Goal: Use online tool/utility: Utilize a website feature to perform a specific function

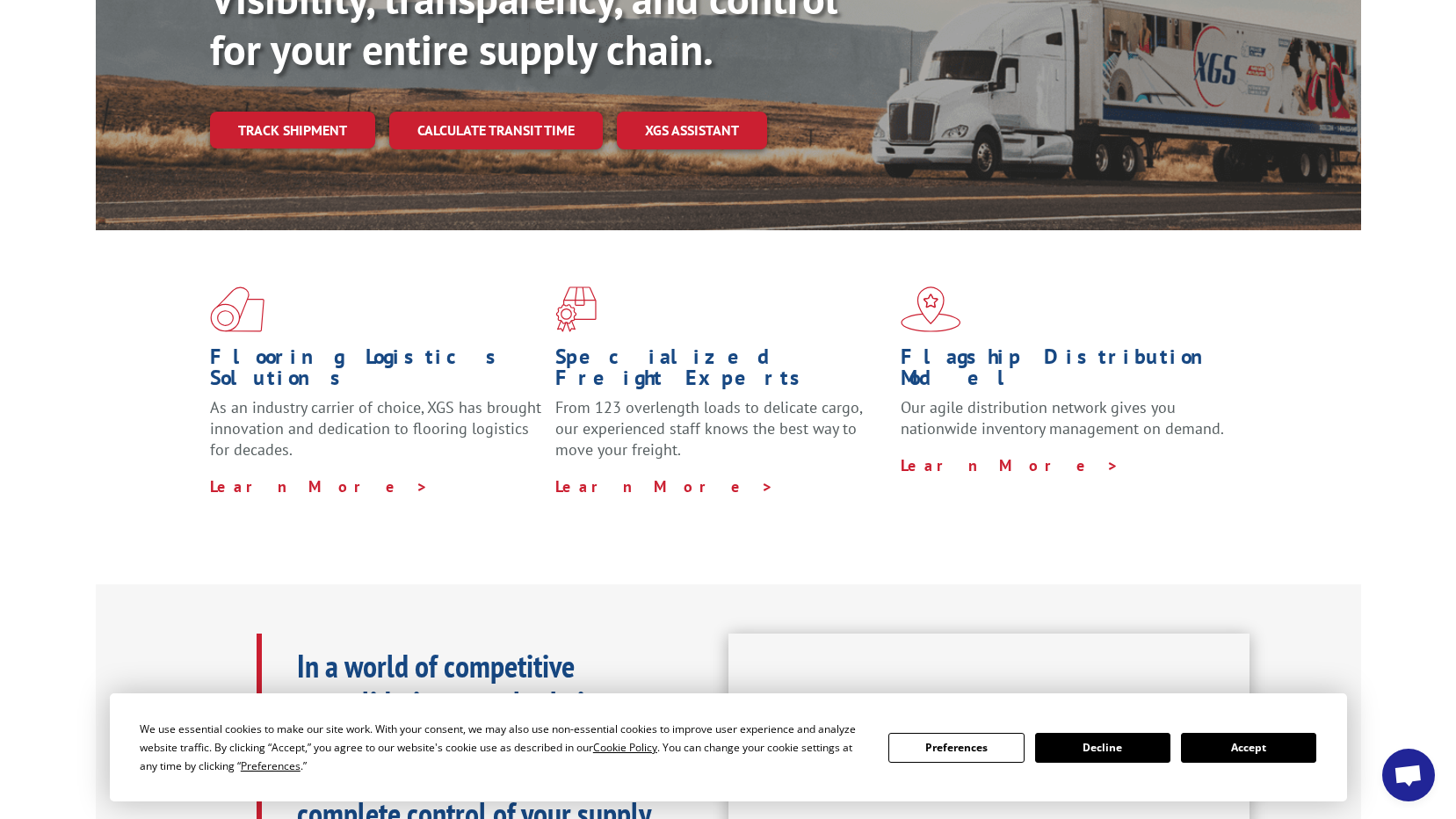
scroll to position [351, 0]
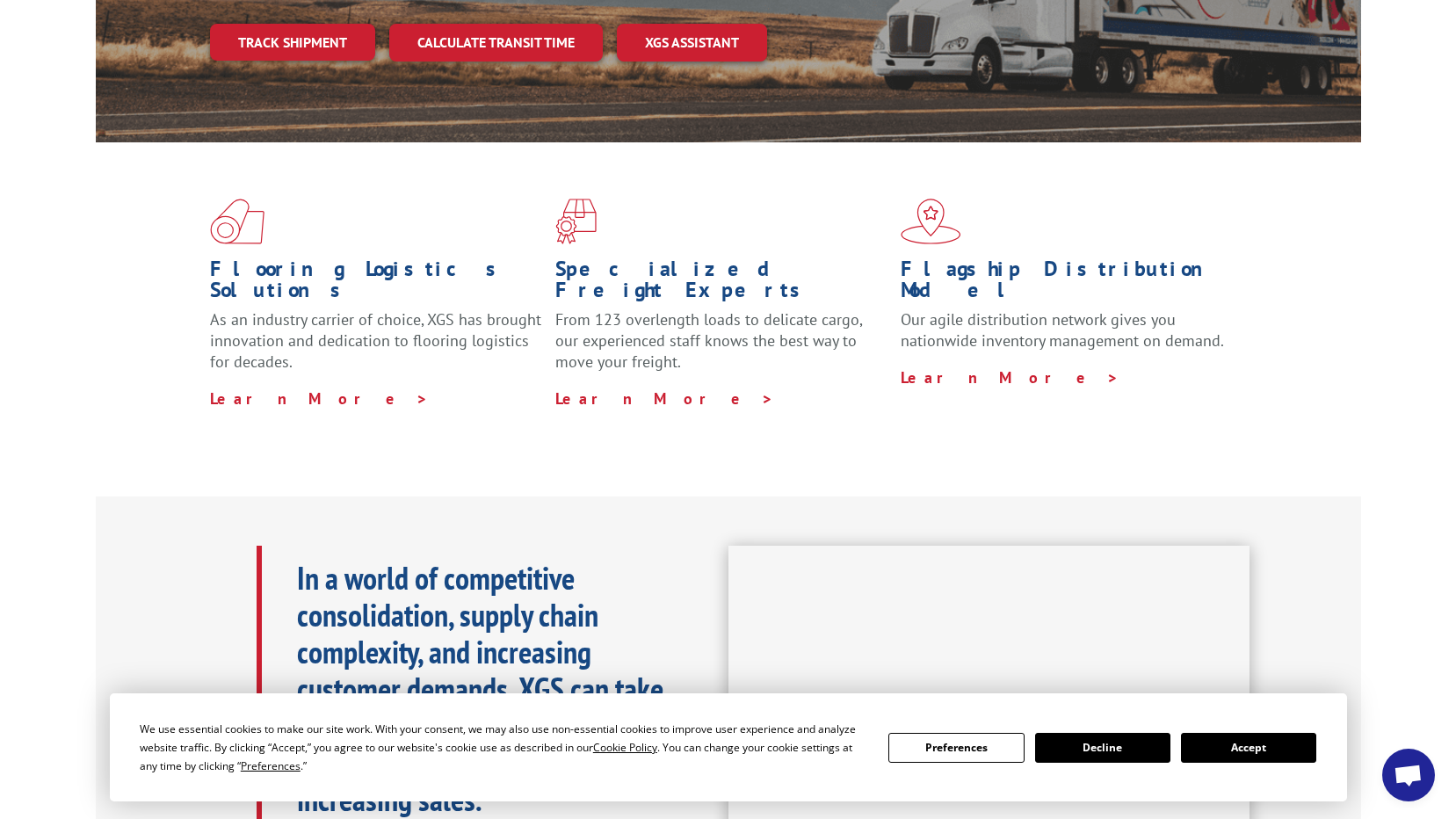
click at [1235, 745] on button "Accept" at bounding box center [1248, 747] width 135 height 30
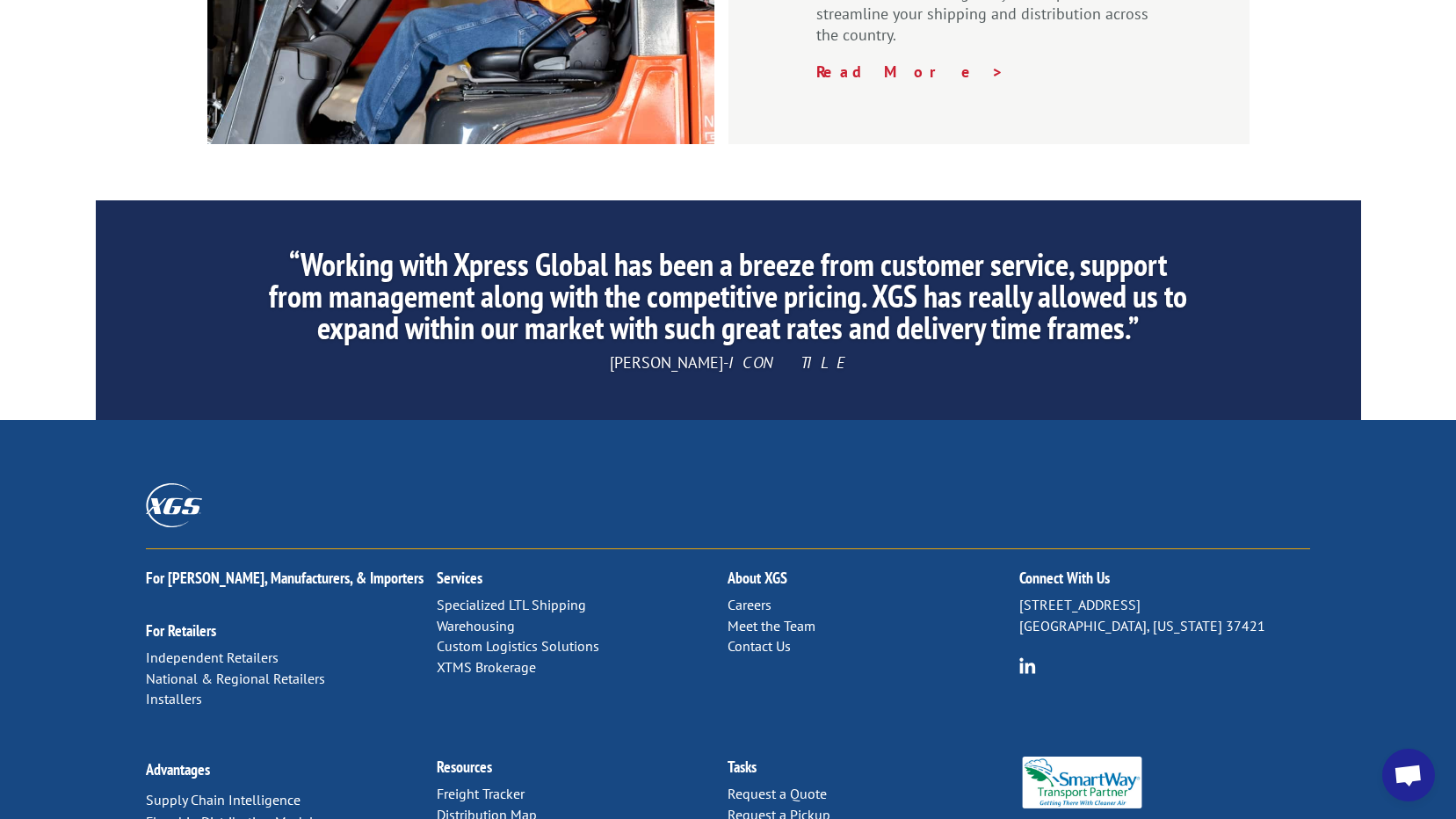
scroll to position [2658, 0]
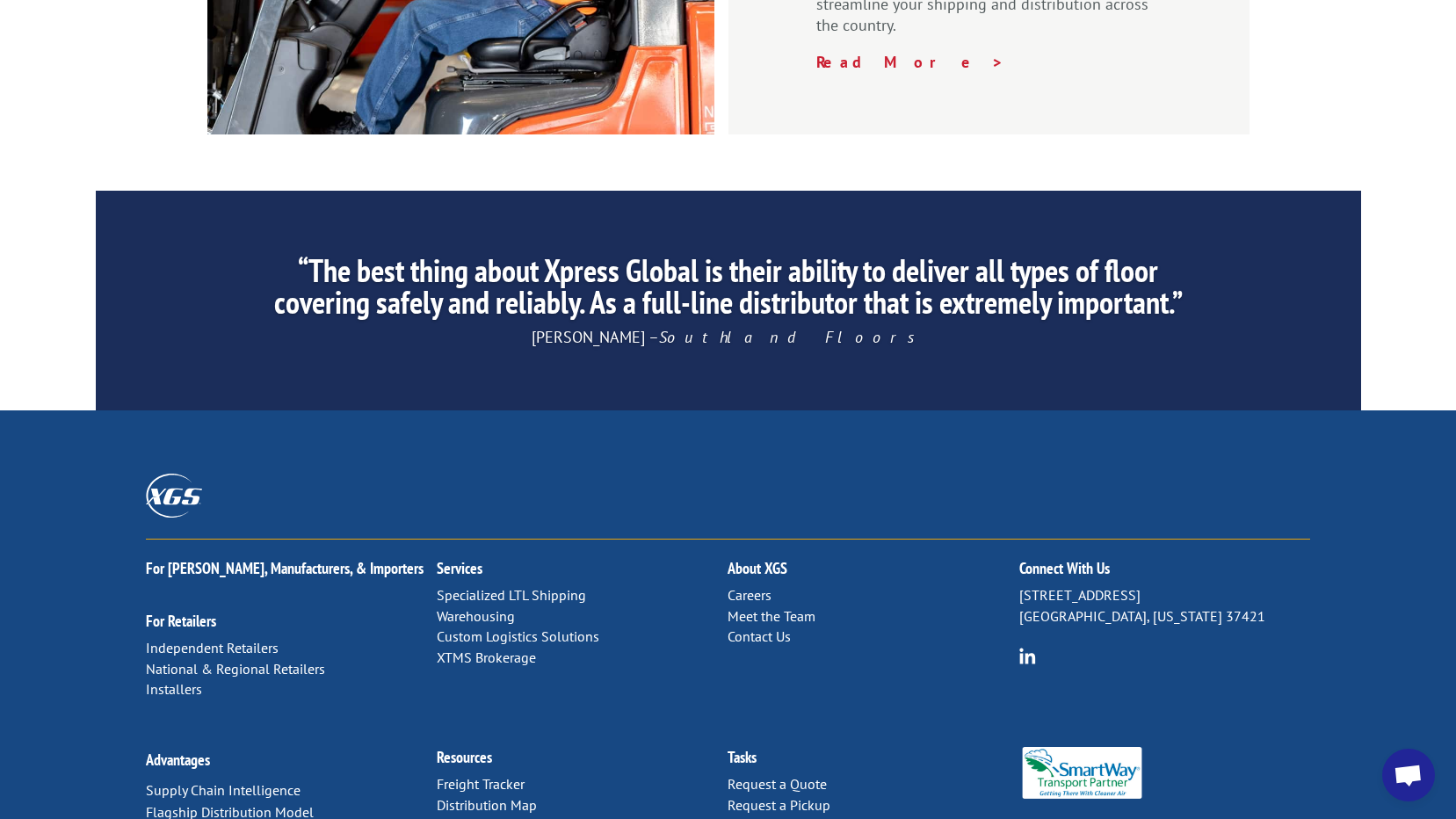
click at [490, 796] on link "Distribution Map" at bounding box center [486, 804] width 100 height 17
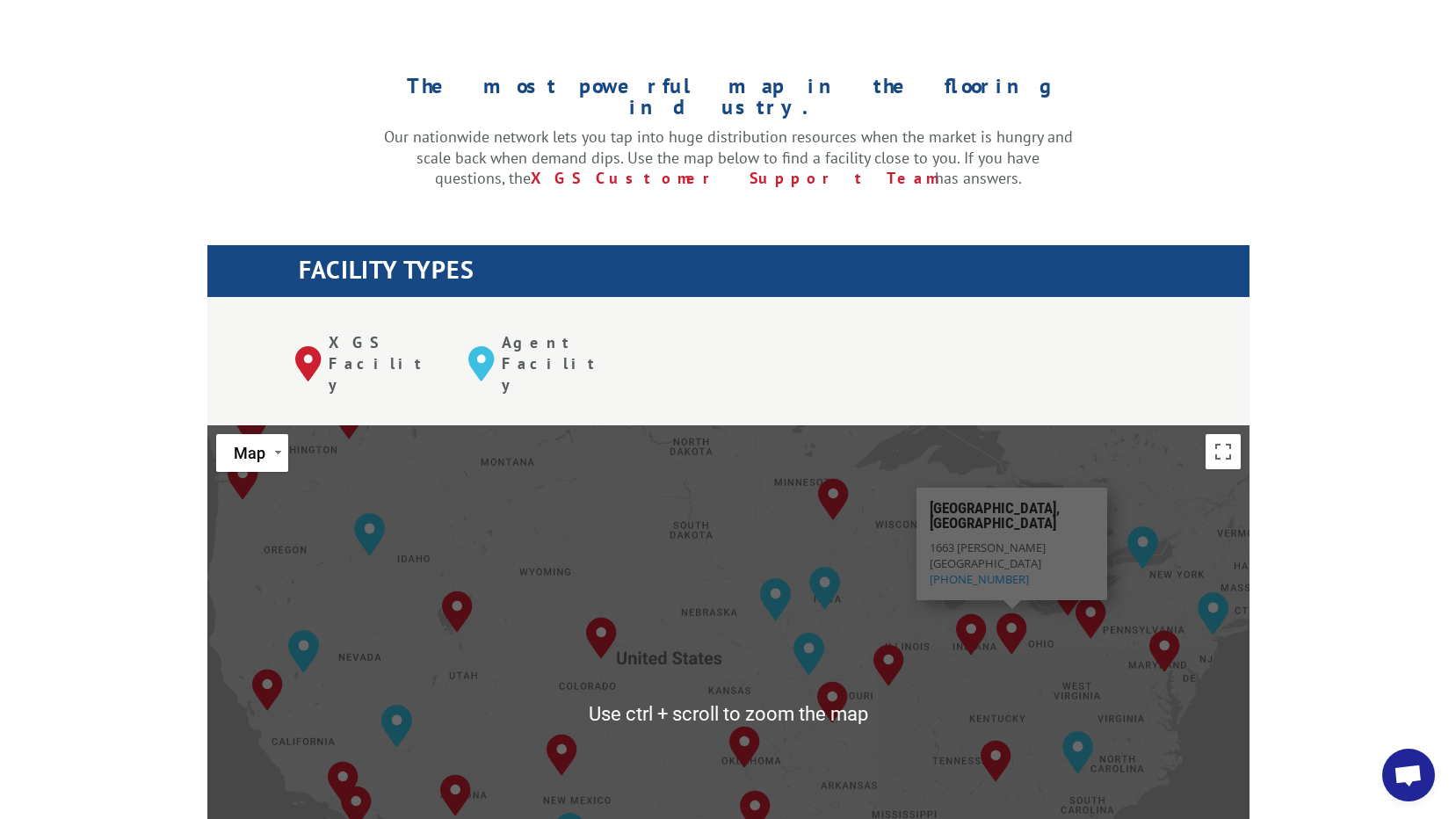
scroll to position [615, 0]
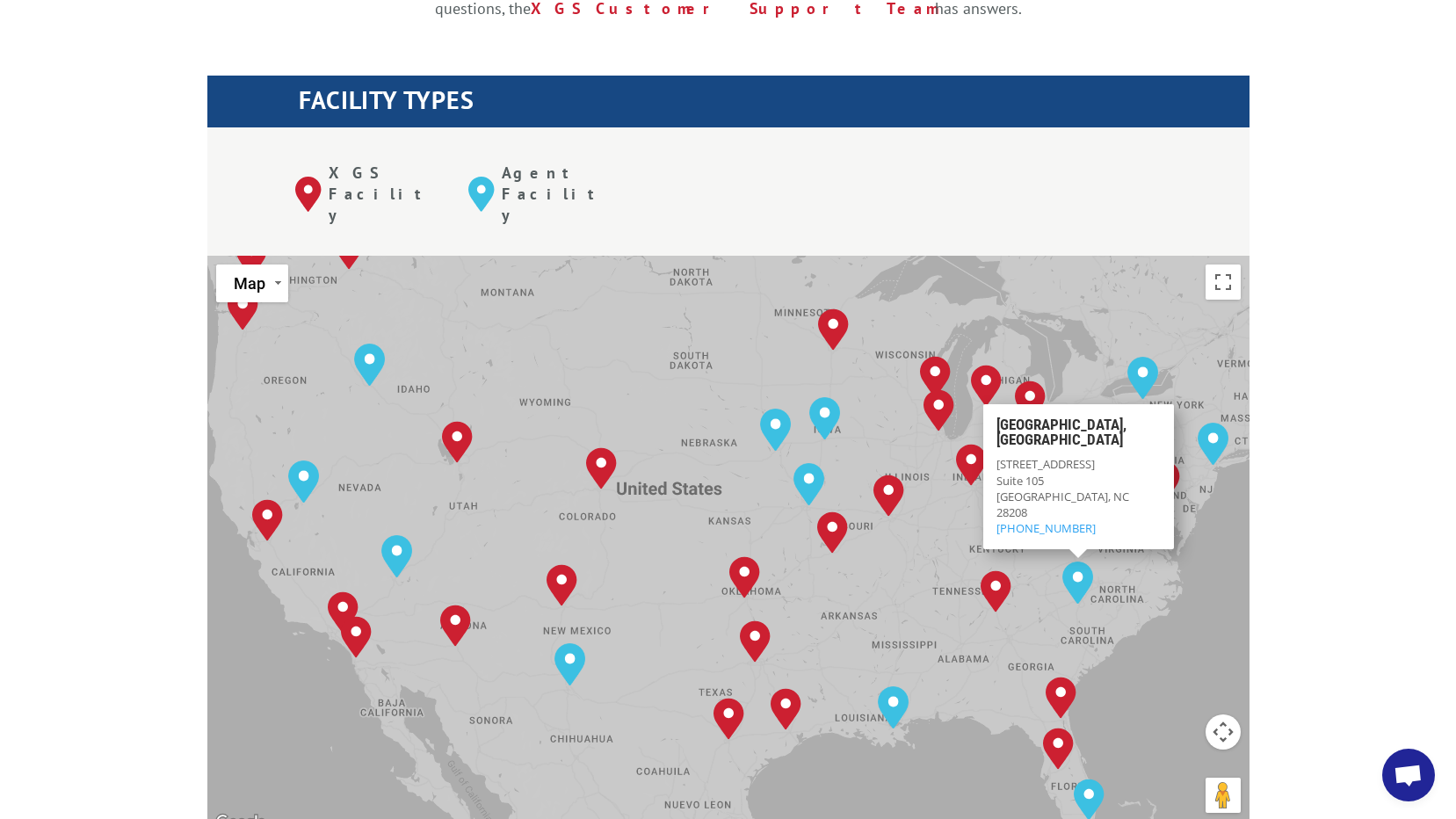
click at [849, 524] on div "To navigate, press the arrow keys. [GEOGRAPHIC_DATA], [GEOGRAPHIC_DATA] [GEOGRA…" at bounding box center [728, 544] width 1042 height 578
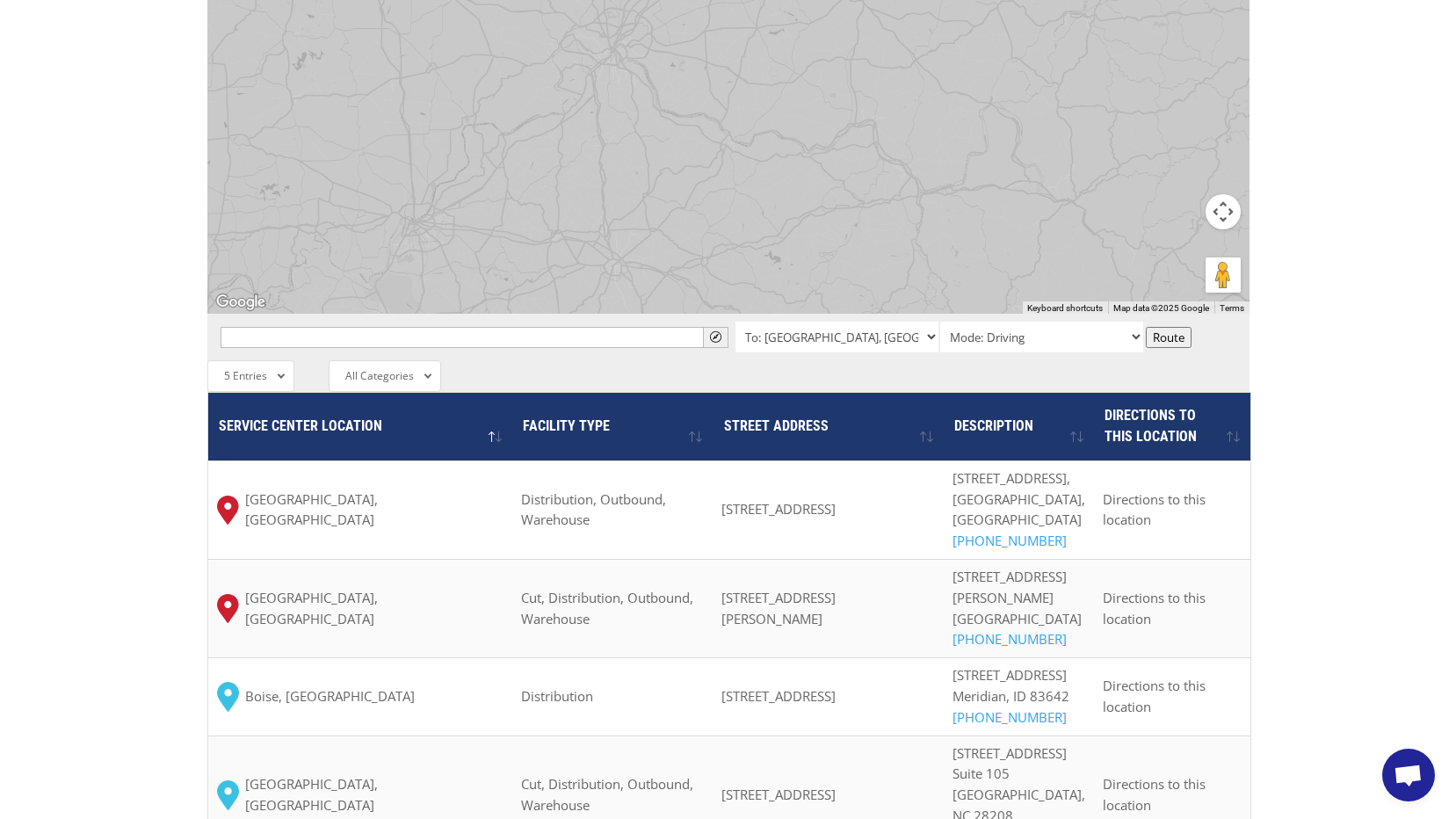
scroll to position [1081, 0]
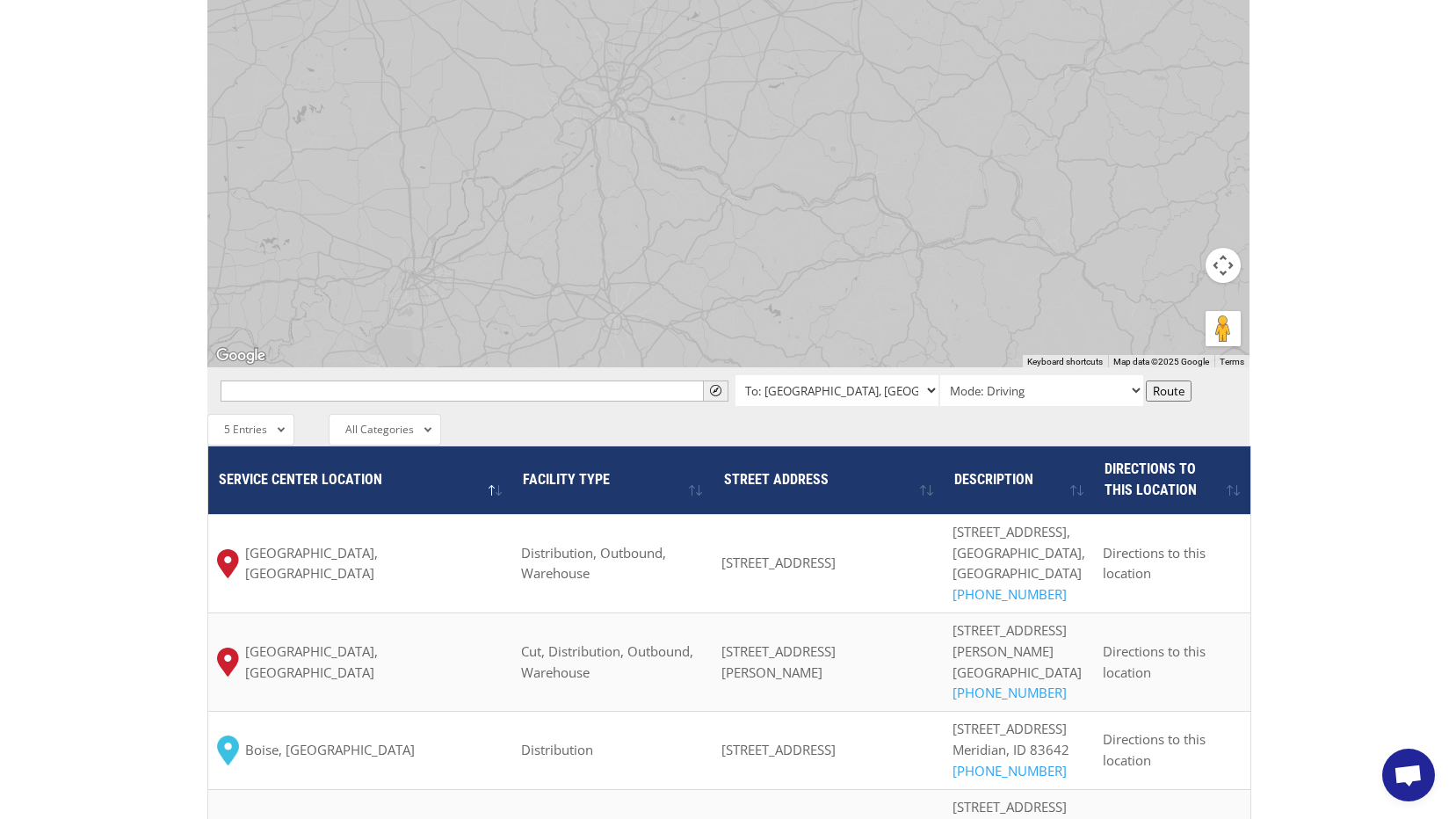
click at [931, 375] on select "To: Albuquerque, NM To: Baltimore, MD To: Boise, ID To: Charlotte, NC To: Chica…" at bounding box center [837, 391] width 203 height 31
select select "1663 Jackson Rd, Vandalia, OH 45377, USA"
click at [736, 375] on select "To: Albuquerque, NM To: Baltimore, MD To: Boise, ID To: Charlotte, NC To: Chica…" at bounding box center [837, 391] width 203 height 31
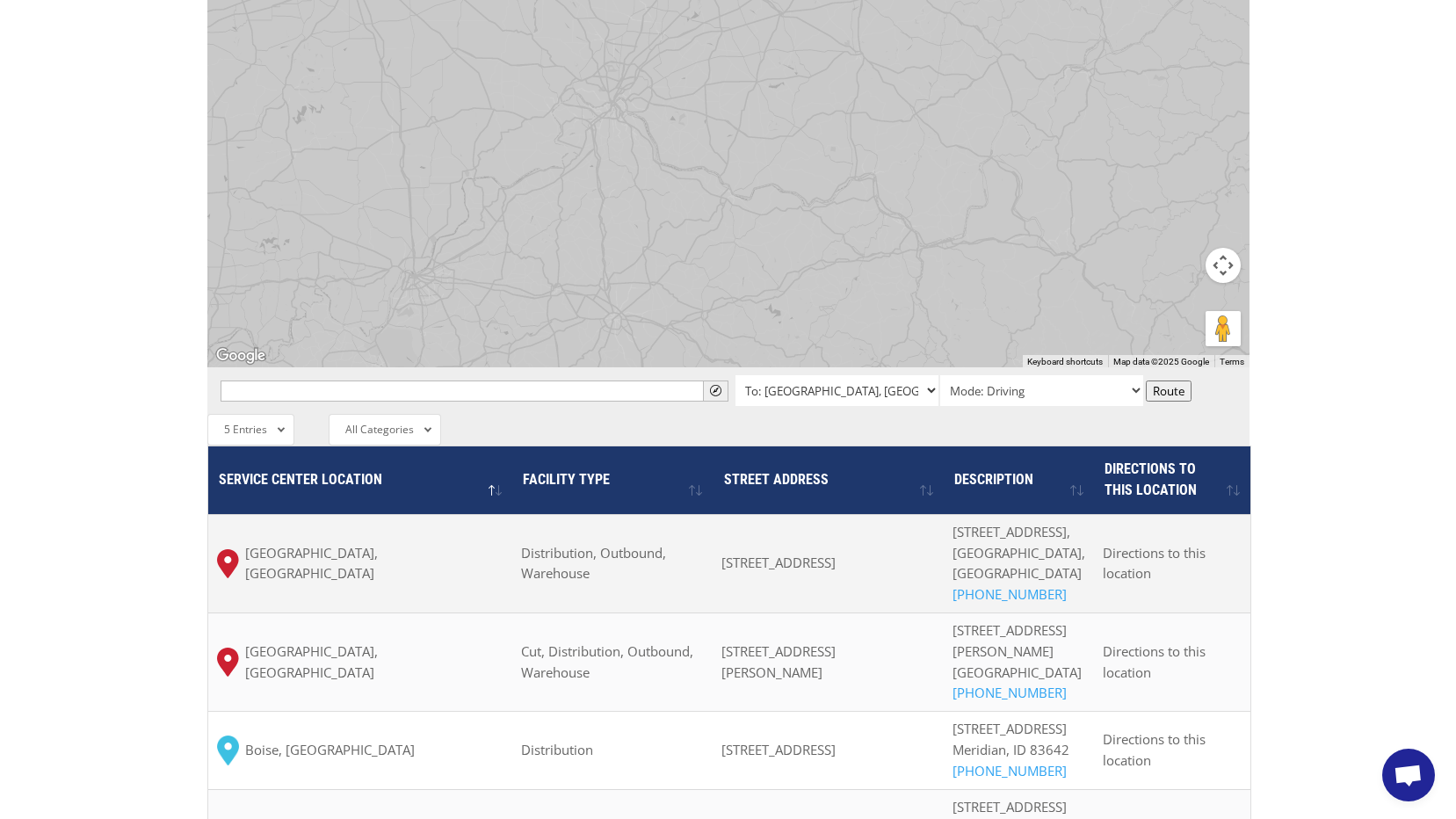
click at [736, 375] on select "To: Albuquerque, NM To: Baltimore, MD To: Boise, ID To: Charlotte, NC To: Chica…" at bounding box center [837, 391] width 203 height 31
click at [781, 519] on td "7400 Meridian Pl NW Ste C, Albuquerque, NM 87121, USA" at bounding box center [828, 563] width 231 height 98
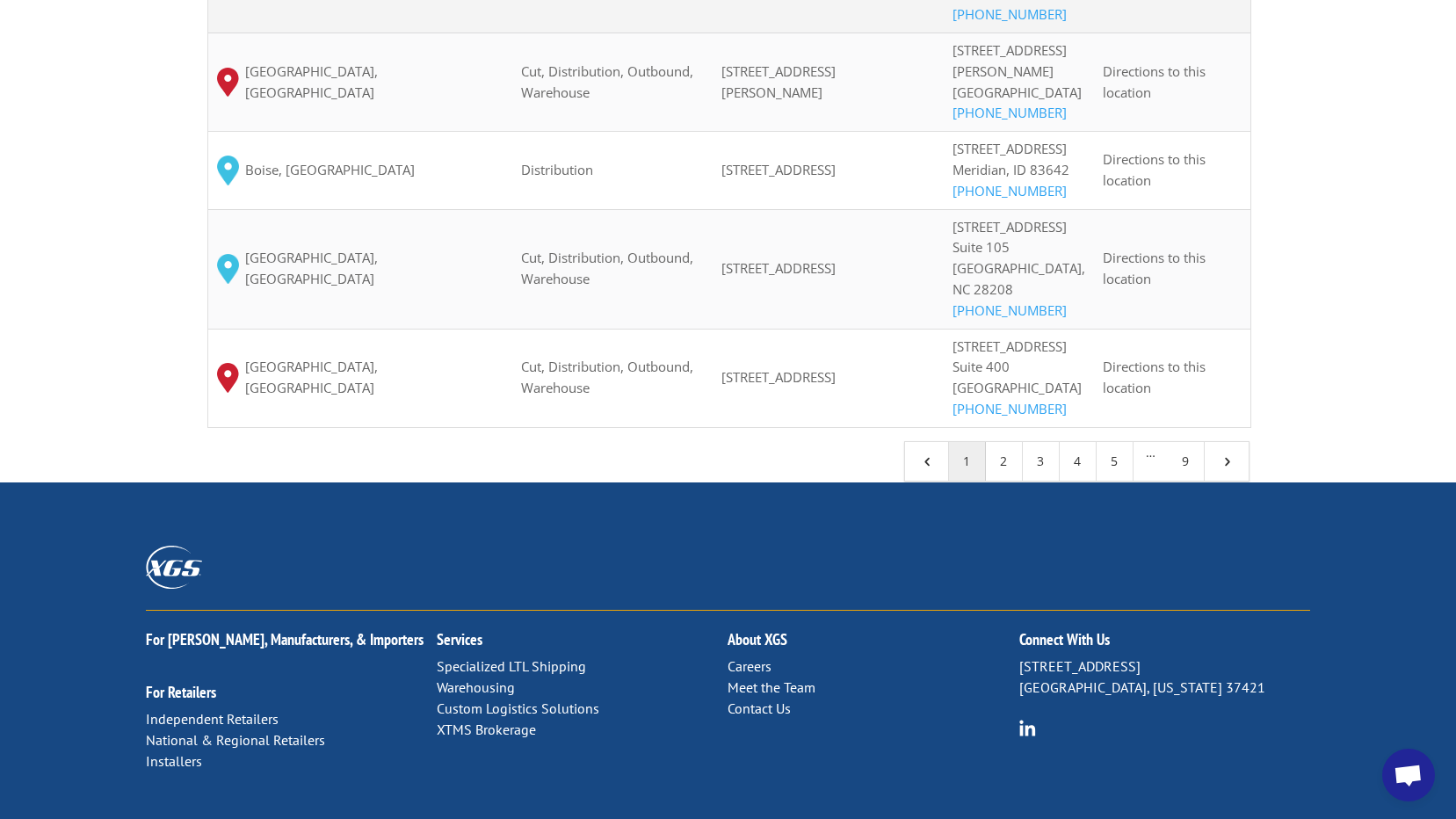
scroll to position [1669, 0]
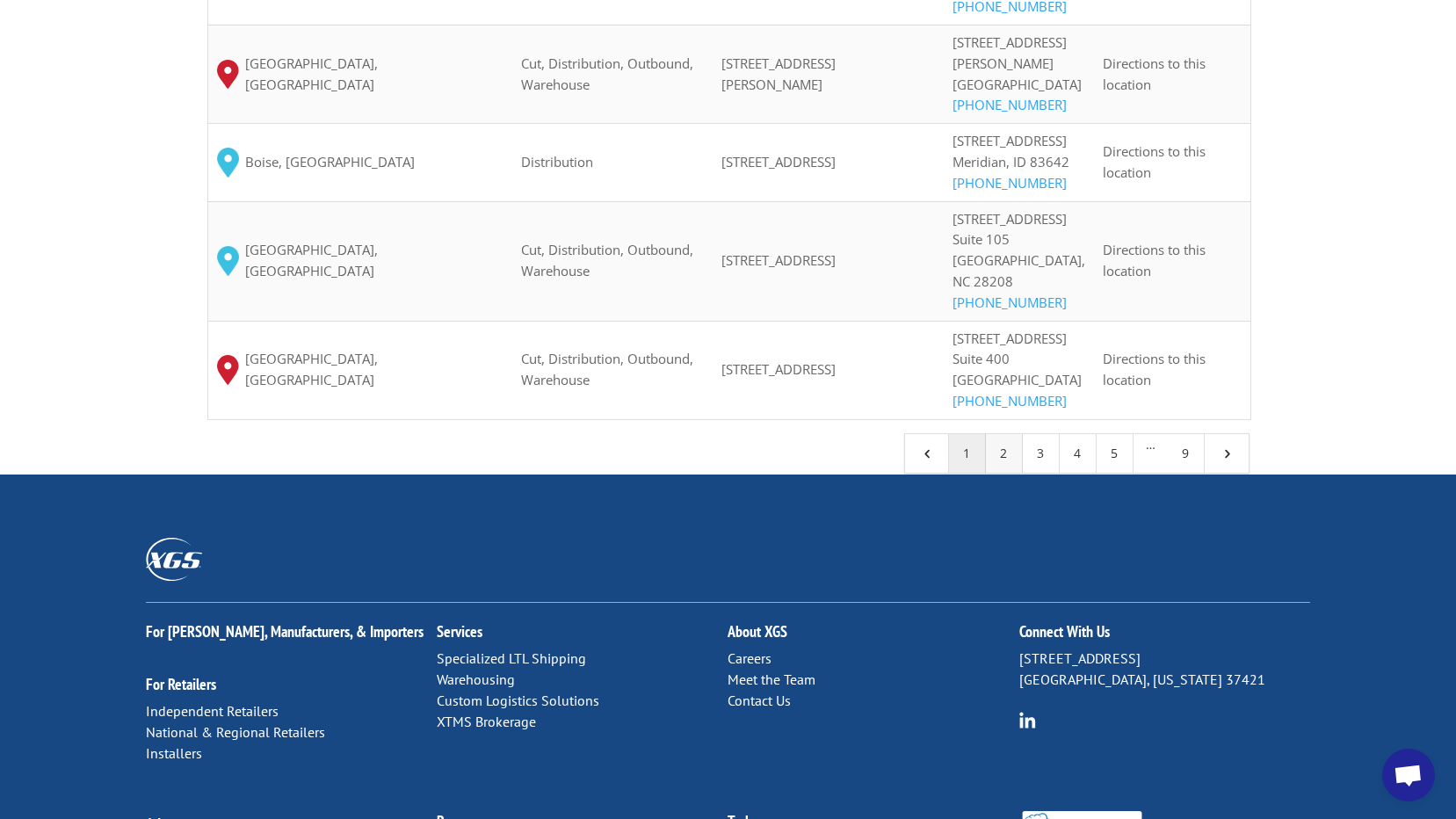
click at [1005, 473] on link "2" at bounding box center [1004, 453] width 37 height 39
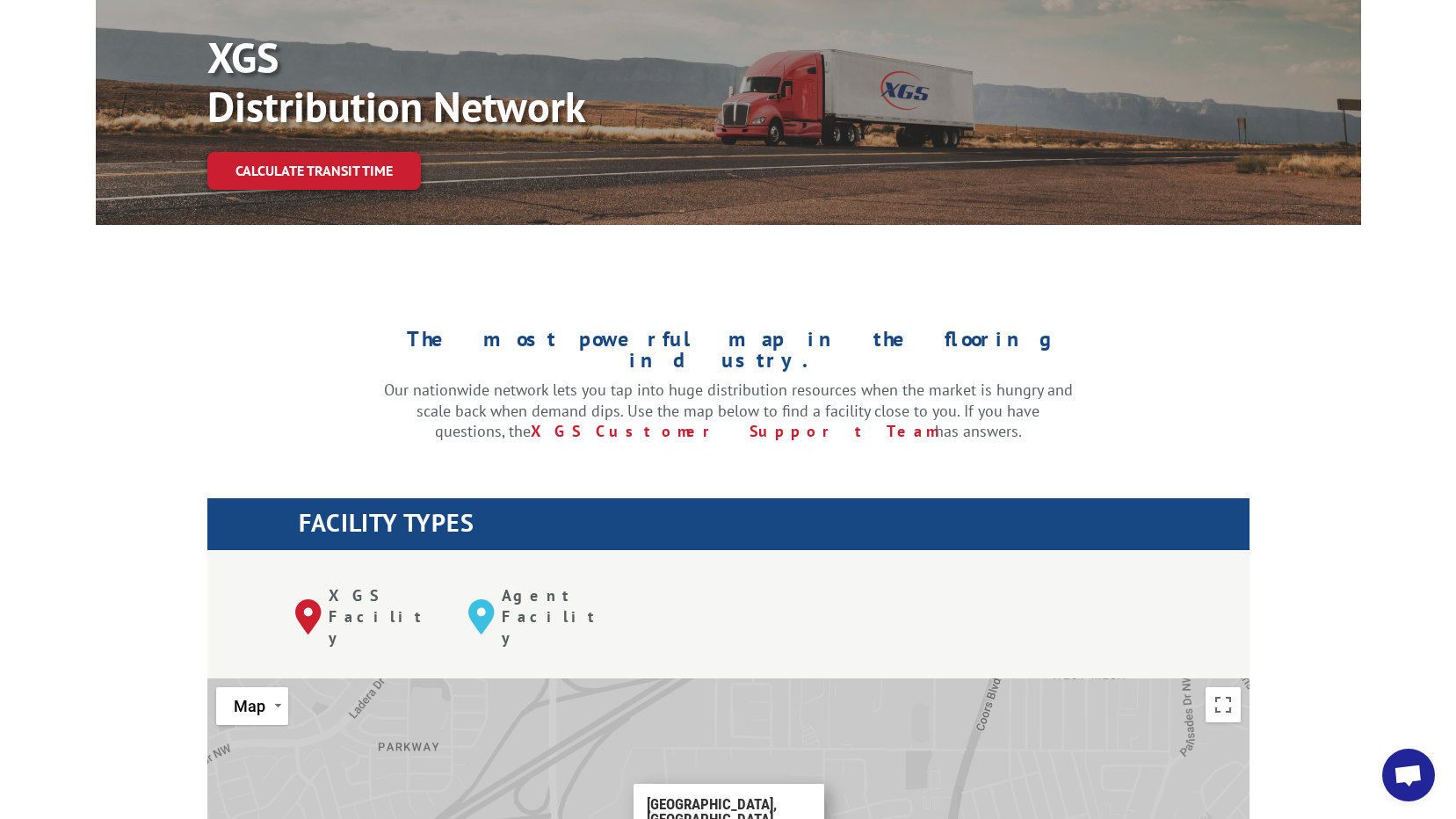
scroll to position [0, 0]
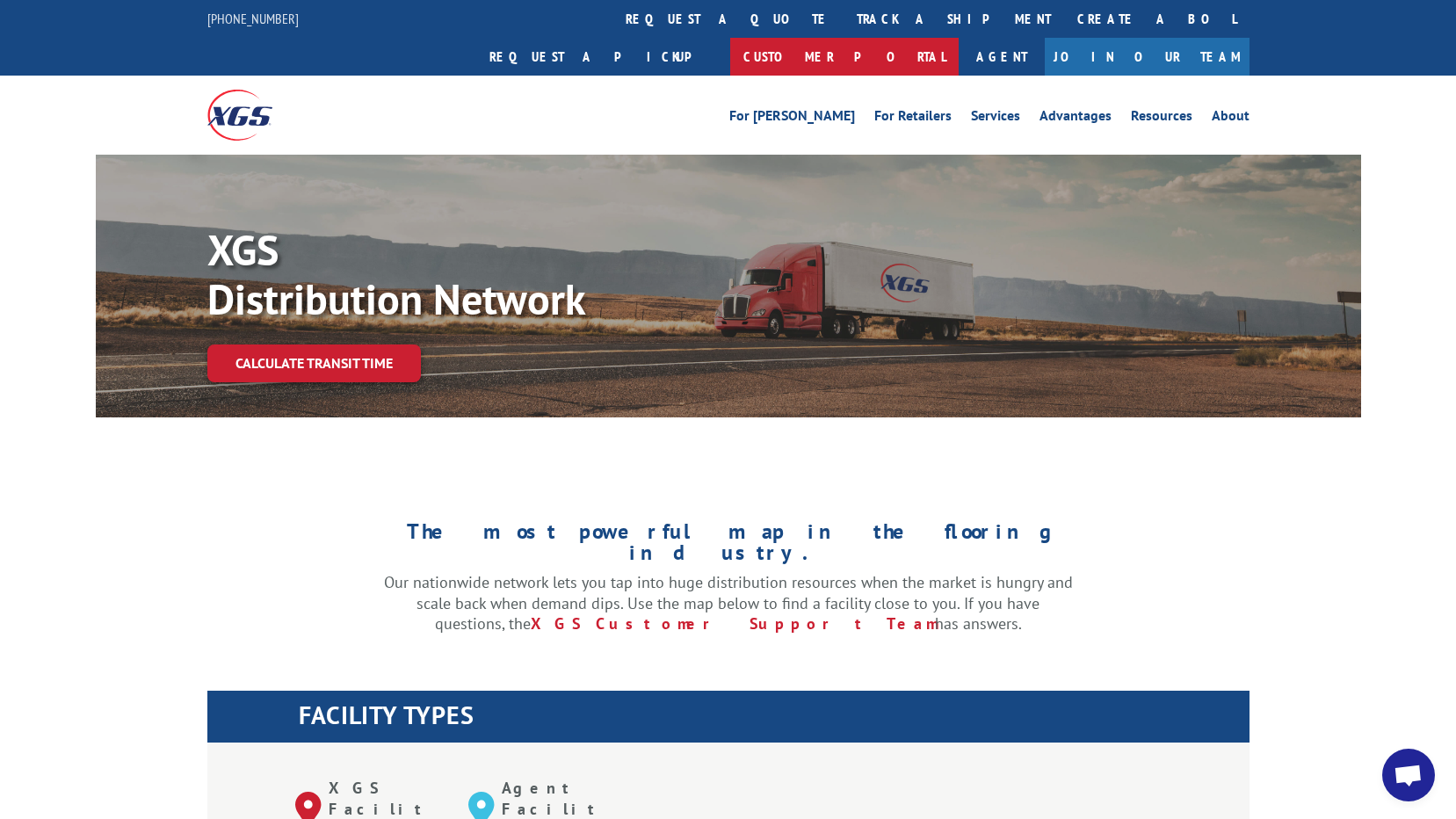
click at [959, 38] on link "Customer Portal" at bounding box center [845, 57] width 229 height 38
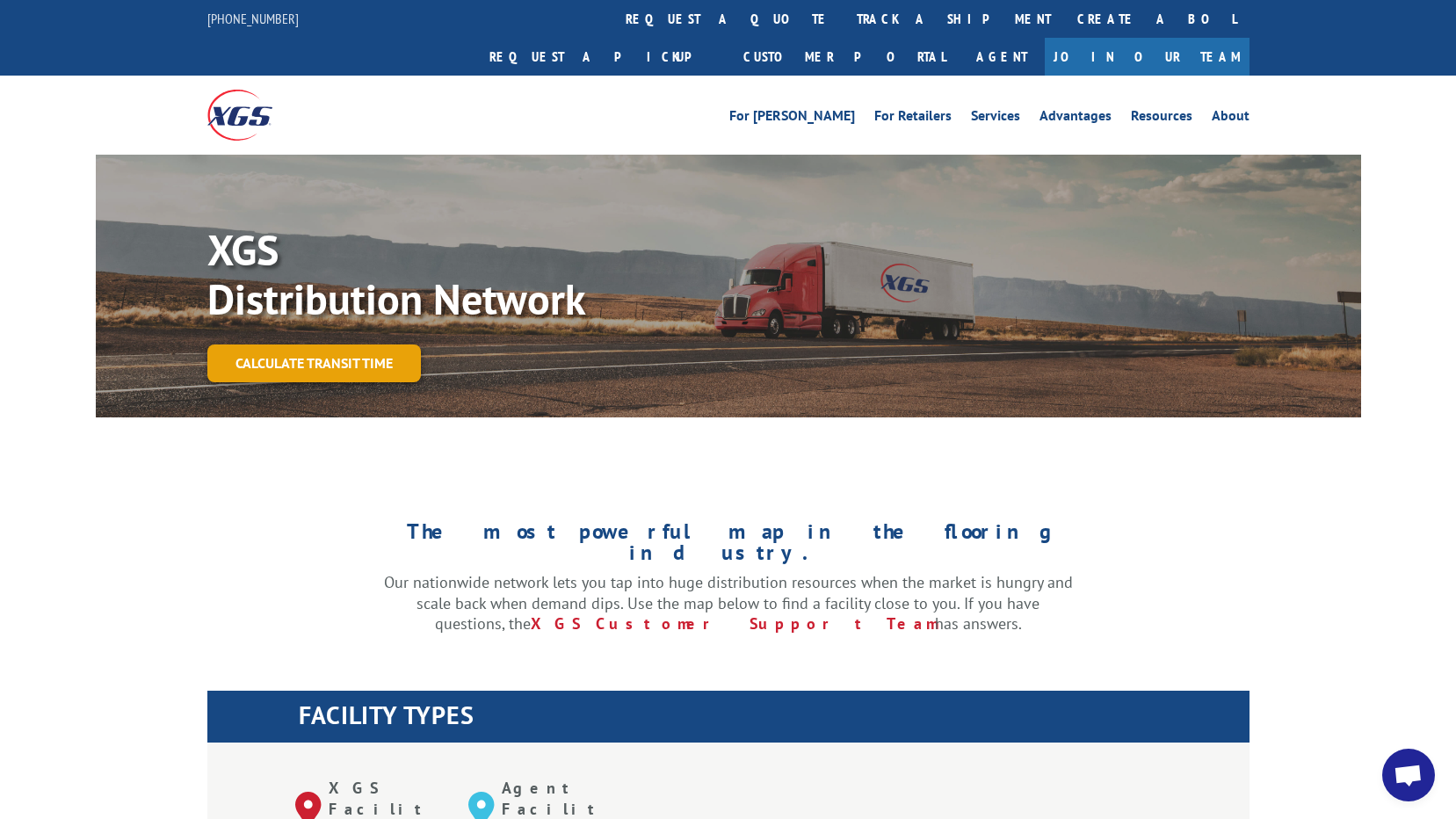
click at [286, 345] on link "Calculate transit time" at bounding box center [314, 364] width 213 height 38
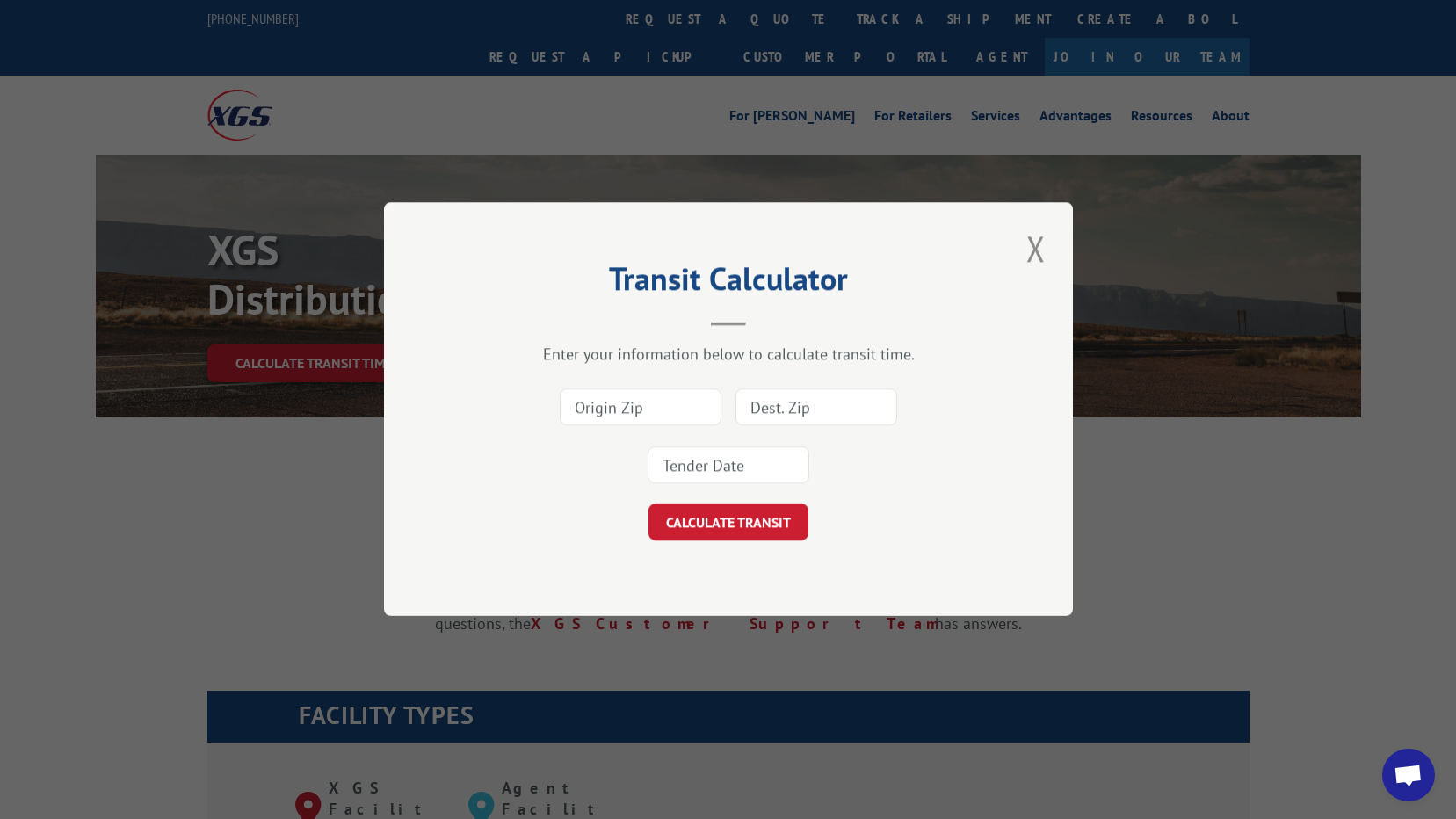
click at [673, 414] on input at bounding box center [640, 407] width 161 height 37
type input "37408"
click at [825, 405] on input at bounding box center [816, 407] width 161 height 37
type input "44311"
click at [709, 466] on input at bounding box center [728, 465] width 161 height 37
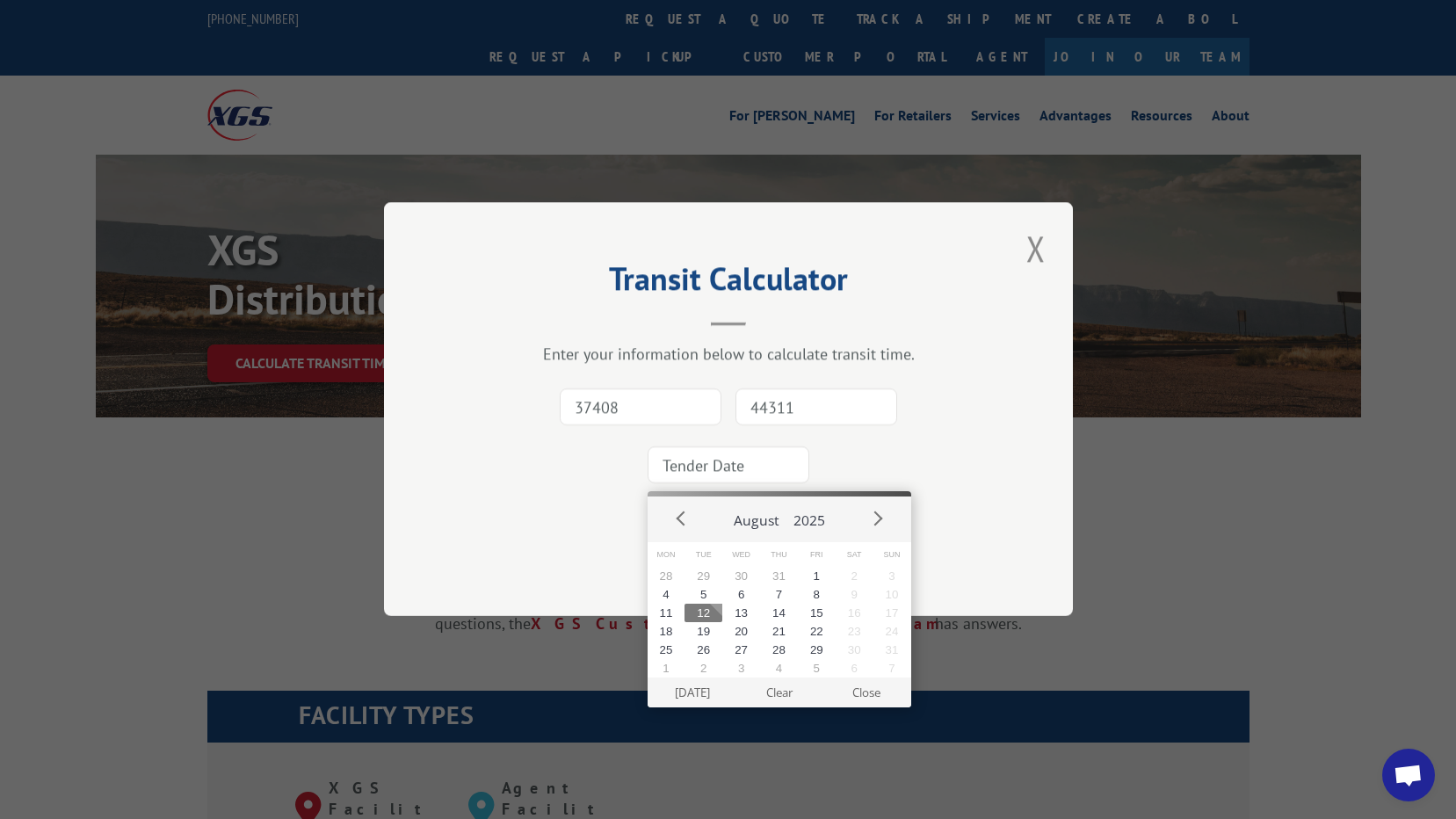
click at [702, 610] on button "12" at bounding box center [704, 612] width 38 height 18
type input "2025-08-12"
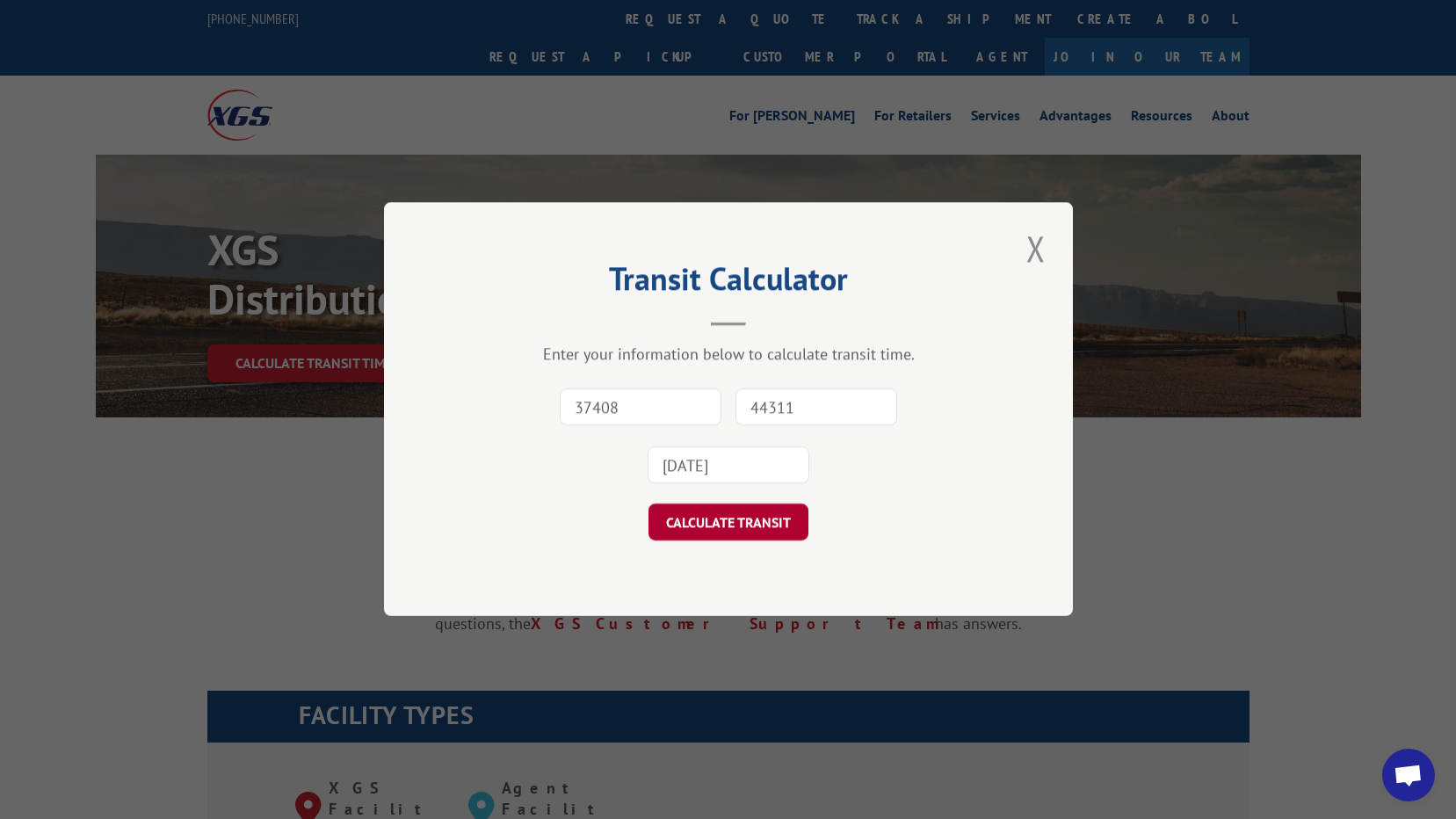
click at [712, 522] on button "CALCULATE TRANSIT" at bounding box center [728, 522] width 160 height 37
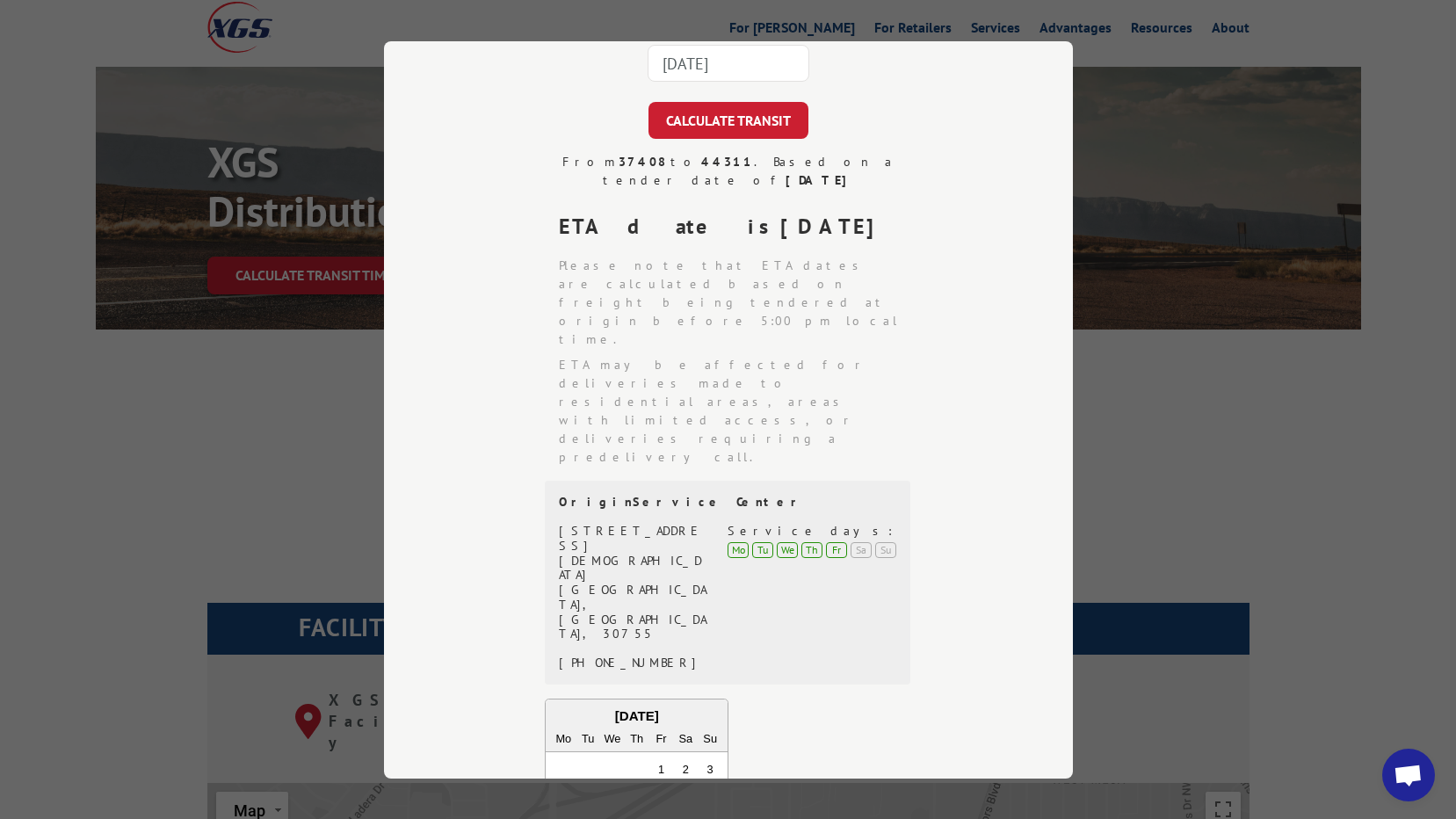
scroll to position [139, 0]
